Goal: Task Accomplishment & Management: Complete application form

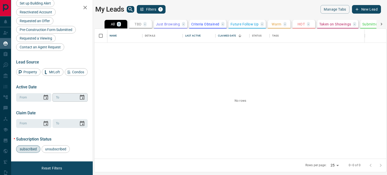
scroll to position [176, 0]
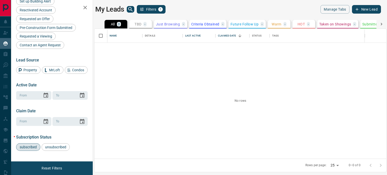
click at [362, 11] on button "New Lead" at bounding box center [366, 9] width 29 height 9
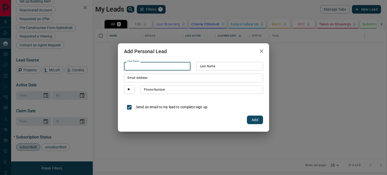
click at [162, 67] on input "First Name" at bounding box center [157, 66] width 67 height 9
type input "********"
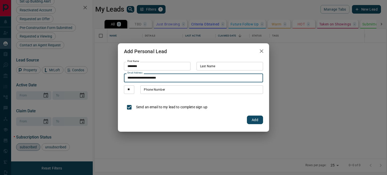
click at [137, 77] on input "**********" at bounding box center [193, 78] width 139 height 9
drag, startPoint x: 136, startPoint y: 78, endPoint x: 119, endPoint y: 78, distance: 17.6
click at [119, 78] on div "**********" at bounding box center [193, 93] width 151 height 62
type input "**********"
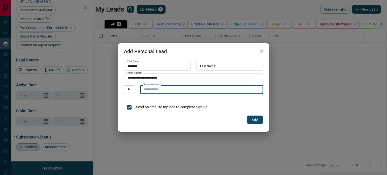
click at [165, 91] on input "Phone Number" at bounding box center [201, 89] width 123 height 9
type input "**********"
click at [255, 121] on button "Add" at bounding box center [255, 120] width 16 height 9
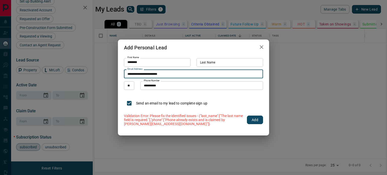
click at [139, 74] on input "**********" at bounding box center [193, 74] width 139 height 9
type input "**********"
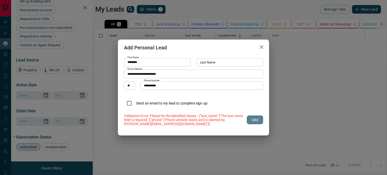
click at [255, 121] on button "Add" at bounding box center [255, 120] width 16 height 9
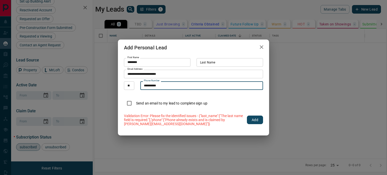
drag, startPoint x: 168, startPoint y: 86, endPoint x: 151, endPoint y: 85, distance: 17.2
click at [151, 85] on input "**********" at bounding box center [201, 85] width 123 height 9
type input "**********"
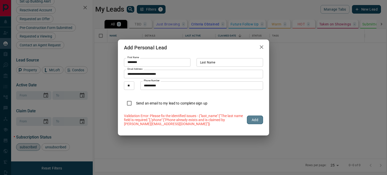
click at [256, 121] on button "Add" at bounding box center [255, 120] width 16 height 9
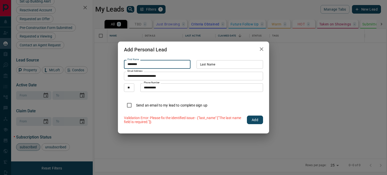
drag, startPoint x: 144, startPoint y: 61, endPoint x: 109, endPoint y: 60, distance: 35.3
click at [109, 60] on div "**********" at bounding box center [193, 87] width 387 height 175
type input "*******"
click at [254, 121] on button "Add" at bounding box center [255, 120] width 16 height 9
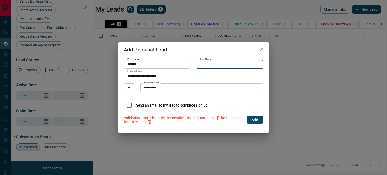
click at [225, 64] on input "Last Name" at bounding box center [229, 64] width 67 height 9
type input "******"
click at [254, 119] on button "Add" at bounding box center [255, 120] width 16 height 9
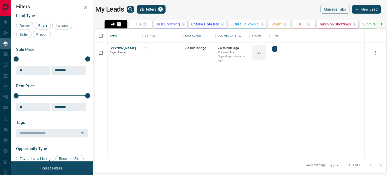
scroll to position [0, 0]
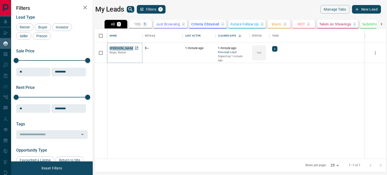
click at [123, 50] on button "[PERSON_NAME]" at bounding box center [123, 48] width 26 height 5
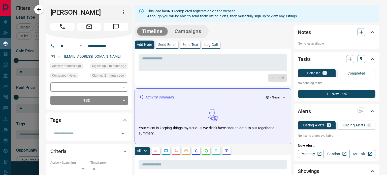
click at [124, 13] on icon "button" at bounding box center [124, 12] width 6 height 6
click at [176, 74] on div at bounding box center [193, 87] width 387 height 175
click at [124, 13] on icon "button" at bounding box center [124, 12] width 6 height 6
click at [124, 87] on div at bounding box center [193, 87] width 387 height 175
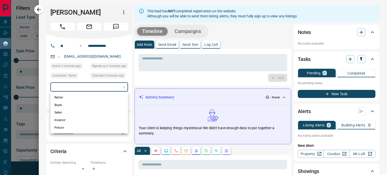
click at [124, 87] on body "Lead Transfers Claim Leads My Leads Tasks Opportunities Deals Campaigns Automat…" at bounding box center [193, 84] width 387 height 169
click at [189, 80] on div at bounding box center [193, 87] width 387 height 175
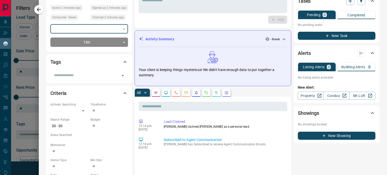
scroll to position [76, 0]
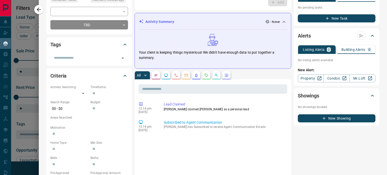
click at [125, 75] on icon at bounding box center [125, 76] width 6 height 6
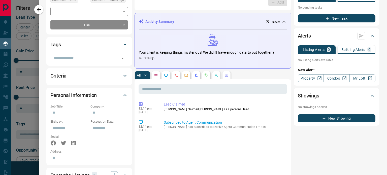
click at [130, 73] on div "Criteria Actively Searching: ​ ​ Timeframe: ​ Search Range: $0 - $0 Budget: ​ A…" at bounding box center [89, 76] width 86 height 17
click at [125, 75] on icon at bounding box center [124, 76] width 3 height 2
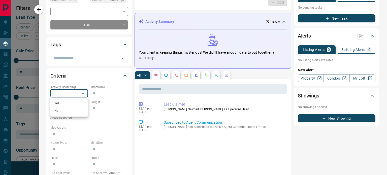
click at [84, 93] on body "Lead Transfers Claim Leads My Leads Tasks Opportunities Deals Campaigns Automat…" at bounding box center [193, 84] width 387 height 169
click at [123, 58] on div at bounding box center [193, 87] width 387 height 175
click at [123, 58] on icon "Open" at bounding box center [122, 58] width 3 height 1
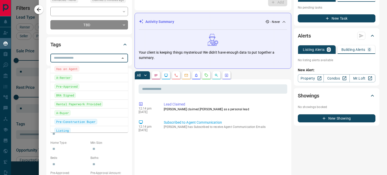
click at [126, 45] on icon at bounding box center [124, 45] width 3 height 2
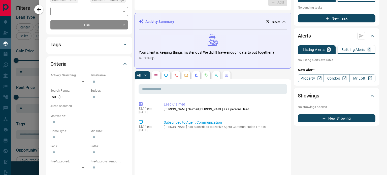
click at [125, 45] on icon at bounding box center [125, 45] width 6 height 6
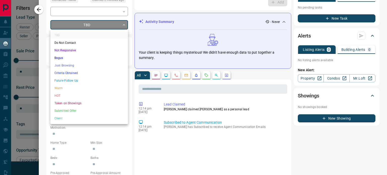
click at [123, 25] on body "Lead Transfers Claim Leads My Leads Tasks Opportunities Deals Campaigns Automat…" at bounding box center [193, 84] width 387 height 169
click at [272, 85] on div at bounding box center [193, 87] width 387 height 175
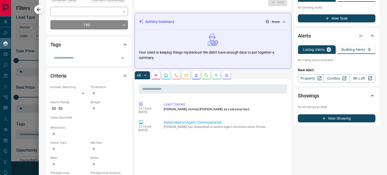
click at [125, 45] on icon at bounding box center [124, 45] width 3 height 2
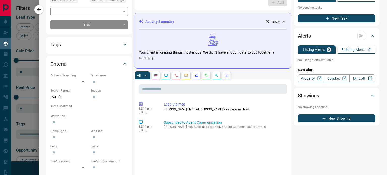
click at [125, 44] on icon at bounding box center [125, 45] width 6 height 6
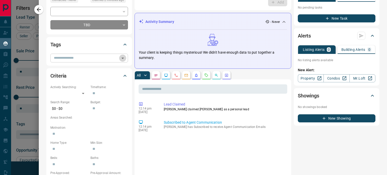
click at [123, 59] on icon "Open" at bounding box center [123, 58] width 6 height 6
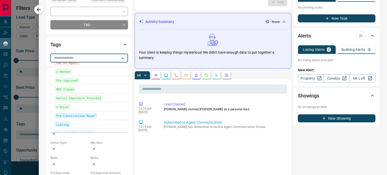
scroll to position [0, 0]
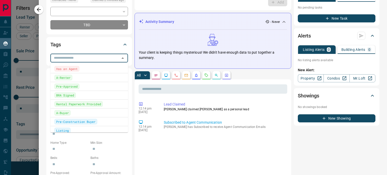
click at [131, 53] on div "Tags ​" at bounding box center [89, 51] width 86 height 28
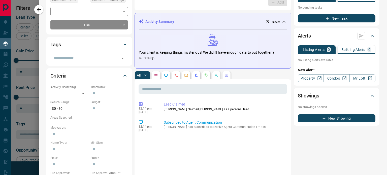
click at [76, 108] on p "$0 - $0" at bounding box center [69, 109] width 38 height 8
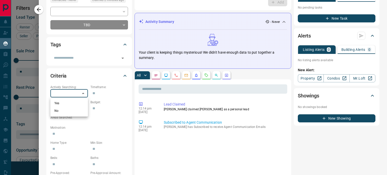
click at [82, 92] on body "Lead Transfers Claim Leads My Leads Tasks Opportunities Deals Campaigns Automat…" at bounding box center [193, 84] width 387 height 169
click at [43, 114] on div at bounding box center [193, 87] width 387 height 175
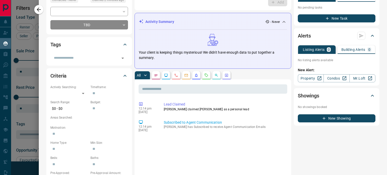
click at [69, 108] on p "$0 - $0" at bounding box center [69, 109] width 38 height 8
click at [63, 107] on p "$0 - $0" at bounding box center [69, 109] width 38 height 8
click at [57, 108] on p "$0 - $0" at bounding box center [69, 109] width 38 height 8
click at [102, 109] on input "text" at bounding box center [109, 109] width 38 height 8
click at [101, 92] on input "text" at bounding box center [109, 93] width 38 height 8
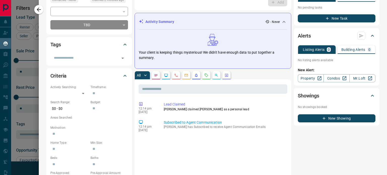
click at [79, 85] on p "Actively Searching:" at bounding box center [69, 87] width 38 height 5
click at [84, 93] on body "Lead Transfers Claim Leads My Leads Tasks Opportunities Deals Campaigns Automat…" at bounding box center [193, 84] width 387 height 169
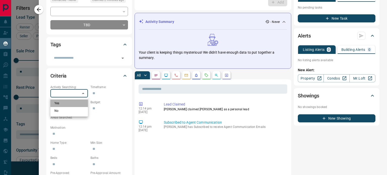
click at [64, 104] on li "Yes" at bounding box center [69, 104] width 38 height 8
type input "*"
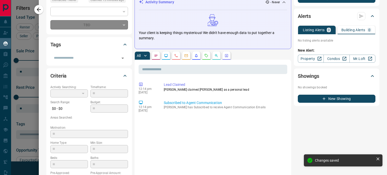
type input "*"
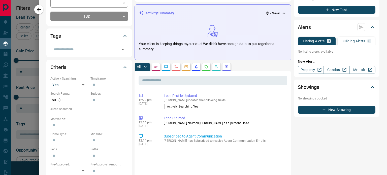
scroll to position [76, 0]
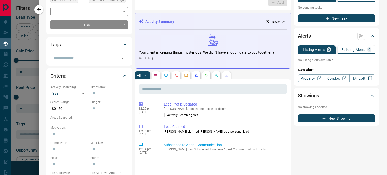
click at [369, 95] on icon at bounding box center [372, 96] width 6 height 6
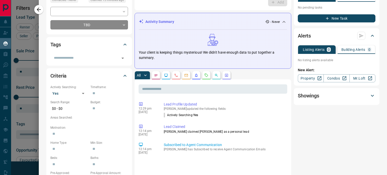
click at [369, 95] on icon at bounding box center [372, 96] width 6 height 6
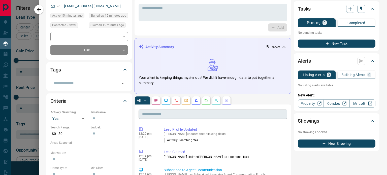
scroll to position [0, 0]
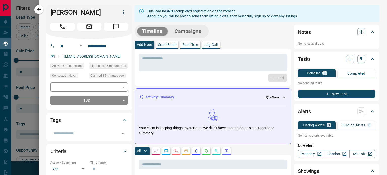
click at [189, 30] on button "Campaigns" at bounding box center [188, 31] width 37 height 8
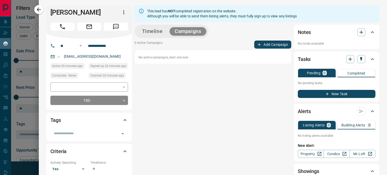
click at [151, 32] on button "Timeline" at bounding box center [152, 31] width 31 height 8
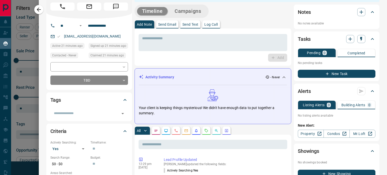
scroll to position [17, 0]
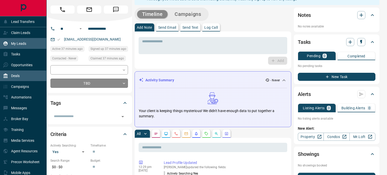
click at [15, 77] on p "Deals" at bounding box center [15, 76] width 9 height 4
